Goal: Information Seeking & Learning: Learn about a topic

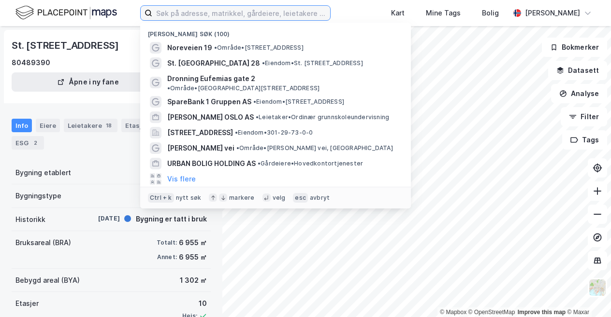
click at [197, 16] on input at bounding box center [241, 13] width 178 height 14
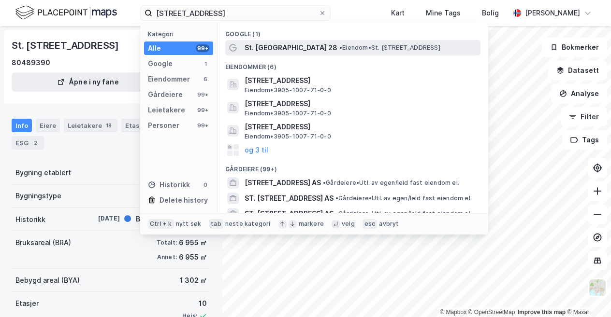
click at [339, 49] on span "• Eiendom • St. [STREET_ADDRESS]" at bounding box center [389, 48] width 101 height 8
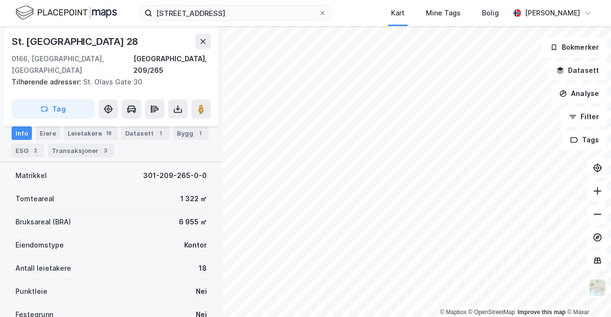
scroll to position [145, 0]
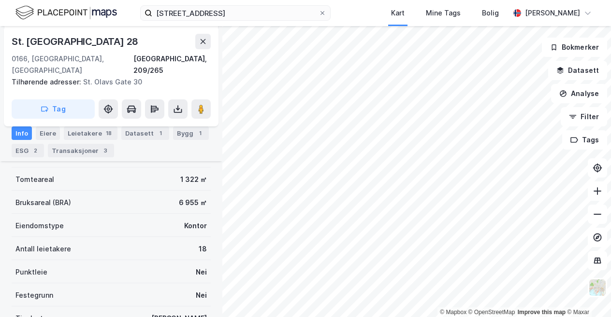
click at [21, 153] on div "ESG 2" at bounding box center [28, 151] width 32 height 14
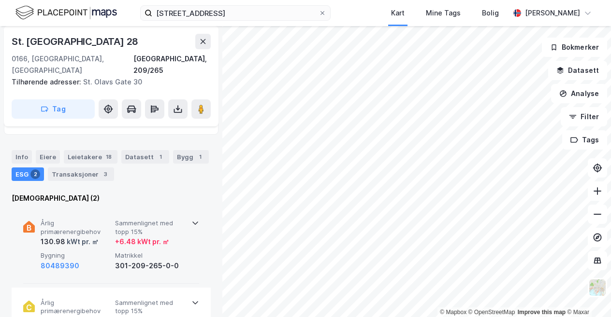
scroll to position [145, 0]
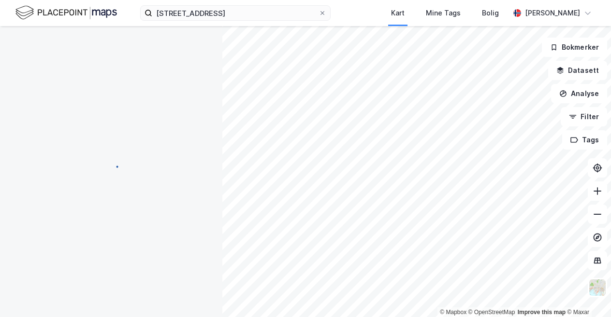
scroll to position [145, 0]
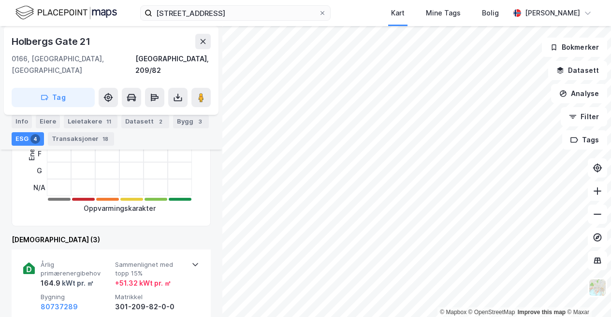
scroll to position [260, 0]
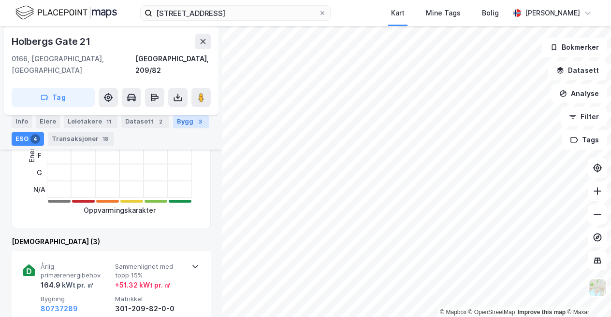
click at [173, 119] on div "Bygg 3" at bounding box center [191, 122] width 36 height 14
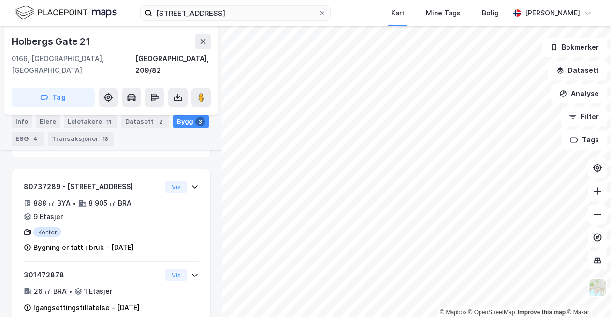
scroll to position [219, 0]
click at [31, 137] on div "4" at bounding box center [35, 139] width 10 height 10
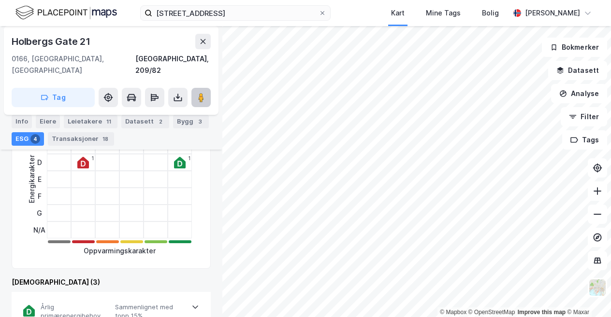
click at [197, 93] on icon at bounding box center [201, 98] width 10 height 10
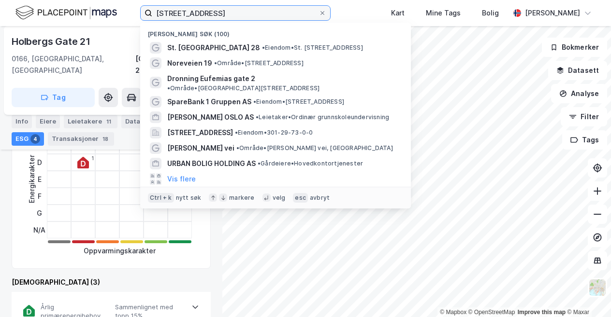
drag, startPoint x: 217, startPoint y: 9, endPoint x: 43, endPoint y: -11, distance: 175.1
click at [43, 0] on html "st olavsgate 28 Nylige søk (100) St. [GEOGRAPHIC_DATA] 28 • Eiendom • St. [STRE…" at bounding box center [305, 158] width 611 height 317
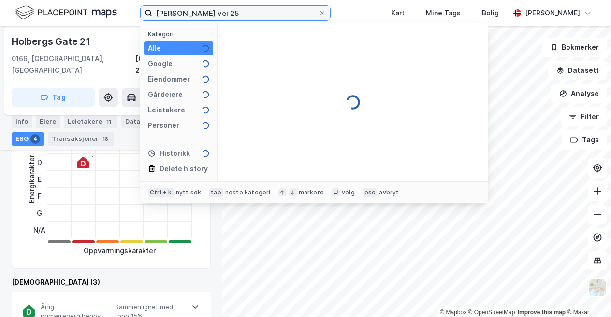
type input "[PERSON_NAME] vei 25"
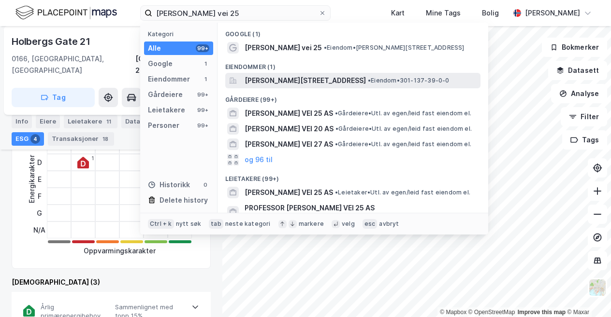
click at [276, 79] on span "[PERSON_NAME][STREET_ADDRESS]" at bounding box center [304, 81] width 121 height 12
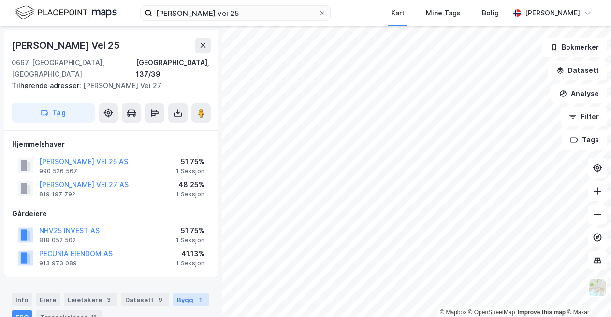
click at [196, 293] on div "Bygg 1" at bounding box center [191, 300] width 36 height 14
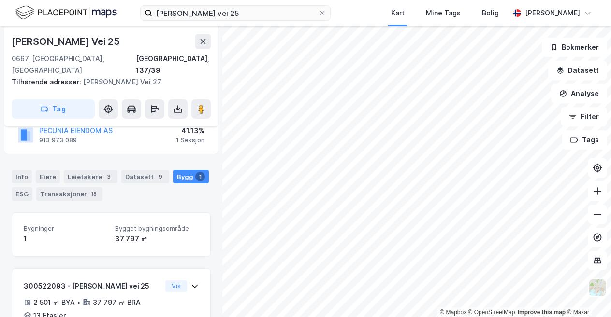
scroll to position [73, 0]
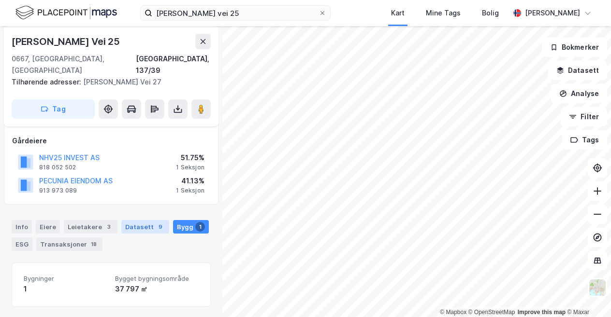
click at [147, 220] on div "Datasett 9" at bounding box center [145, 227] width 48 height 14
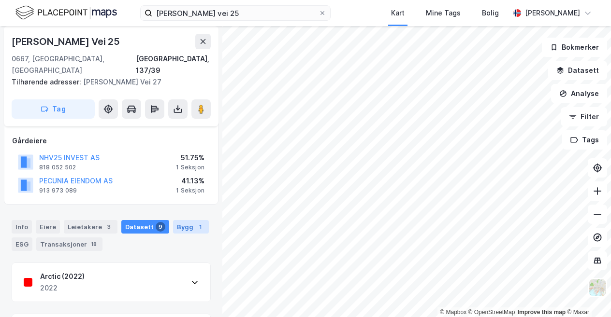
click at [195, 222] on div "1" at bounding box center [200, 227] width 10 height 10
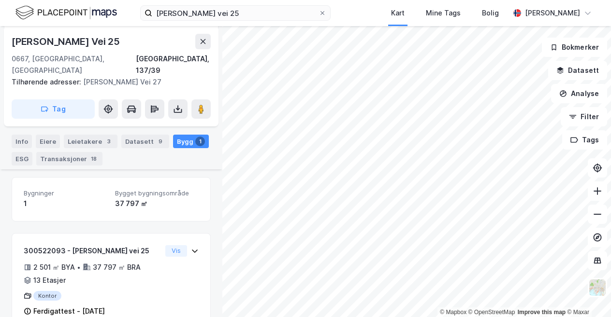
scroll to position [170, 0]
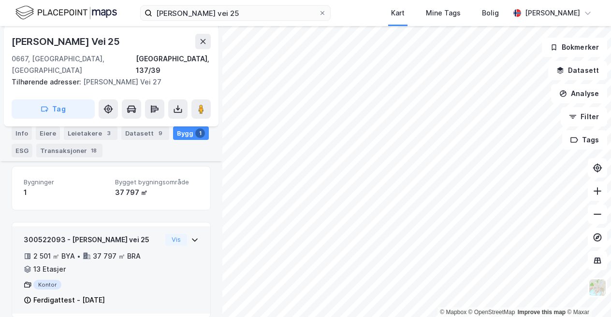
click at [191, 236] on icon at bounding box center [195, 240] width 8 height 8
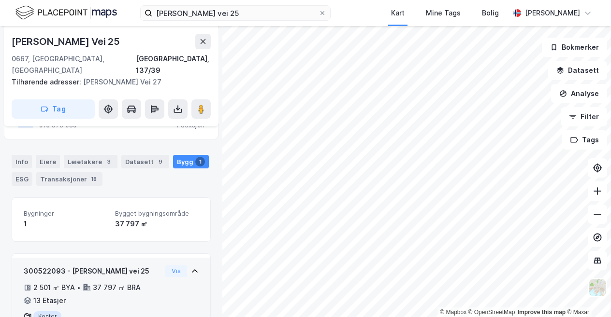
scroll to position [65, 0]
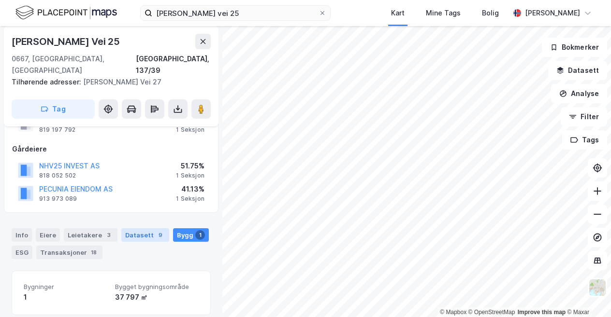
click at [144, 228] on div "Datasett 9" at bounding box center [145, 235] width 48 height 14
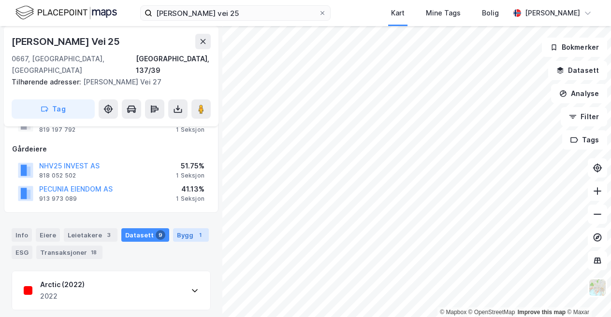
click at [173, 228] on div "Bygg 1" at bounding box center [191, 235] width 36 height 14
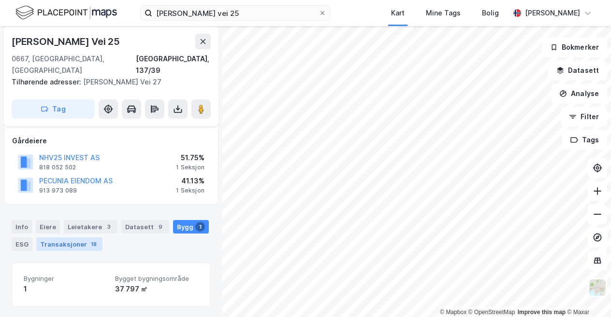
scroll to position [170, 0]
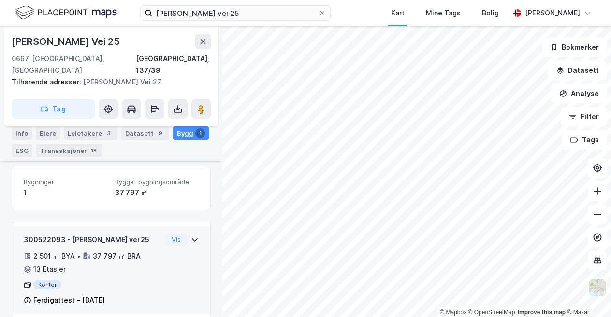
click at [71, 253] on div "2 501 ㎡ BYA • 37 797 ㎡ BRA • 13 Etasjer" at bounding box center [93, 263] width 138 height 25
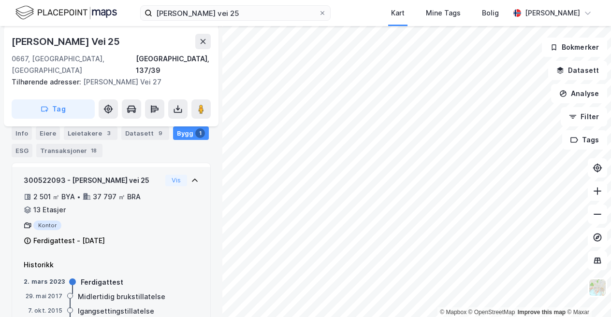
scroll to position [256, 0]
